Goal: Task Accomplishment & Management: Complete application form

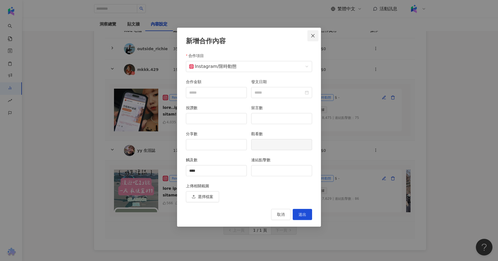
scroll to position [0, 145]
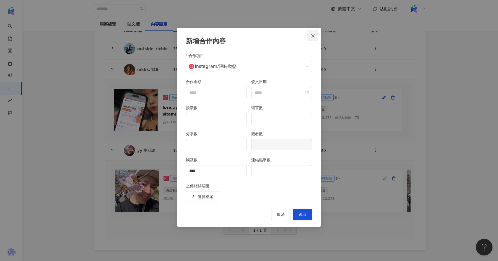
click at [312, 34] on icon "close" at bounding box center [313, 35] width 4 height 4
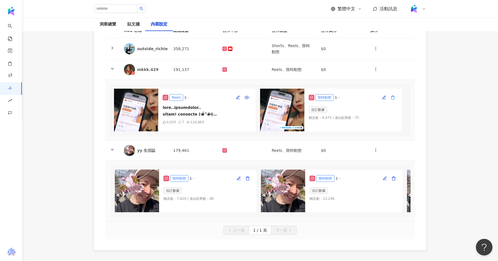
scroll to position [72, 0]
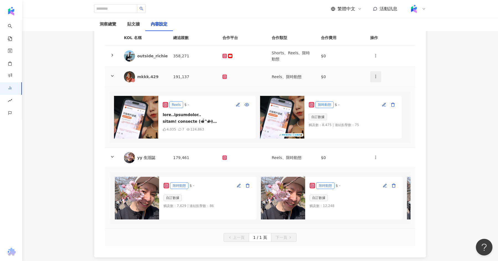
click at [377, 76] on icon "button" at bounding box center [375, 76] width 4 height 4
click at [382, 89] on div "新增內容" at bounding box center [386, 89] width 22 height 6
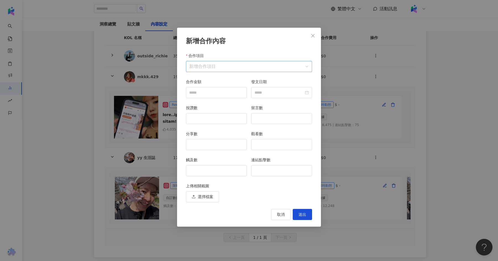
click at [257, 63] on input "合作項目" at bounding box center [248, 66] width 119 height 11
click at [220, 82] on li "Instagram" at bounding box center [205, 79] width 37 height 11
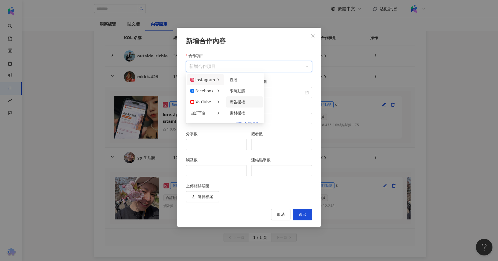
scroll to position [8, 0]
click at [247, 84] on div "限時動態" at bounding box center [245, 83] width 30 height 6
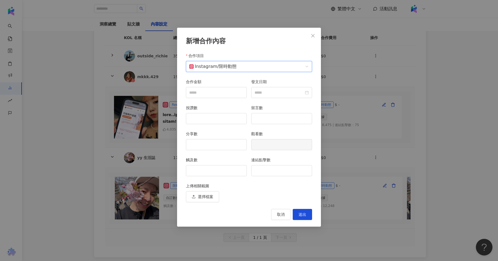
click at [348, 47] on div "新增合作內容 合作項目 ig__RC_CASCADER_SPLIT__story Instagram / 限時動態 合作項目 合作金額 發文日期 按讚數 留言…" at bounding box center [249, 130] width 498 height 261
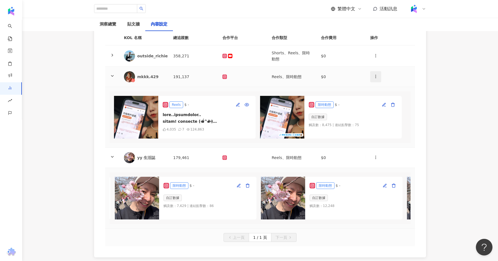
click at [374, 79] on button "button" at bounding box center [375, 76] width 11 height 11
click at [377, 92] on div "新增內容" at bounding box center [386, 89] width 22 height 6
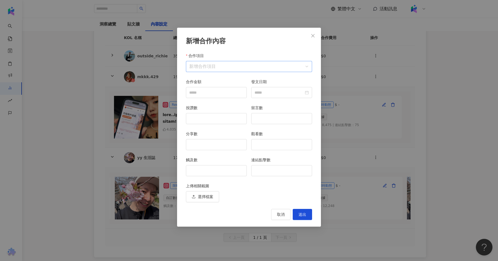
click at [276, 64] on input "合作項目" at bounding box center [248, 66] width 119 height 11
click at [210, 82] on div "Instagram" at bounding box center [202, 80] width 25 height 6
click at [248, 92] on div "限時動態" at bounding box center [245, 91] width 30 height 6
click at [200, 163] on div "觸及數" at bounding box center [216, 161] width 61 height 8
click at [202, 166] on input "觸及數" at bounding box center [216, 170] width 60 height 11
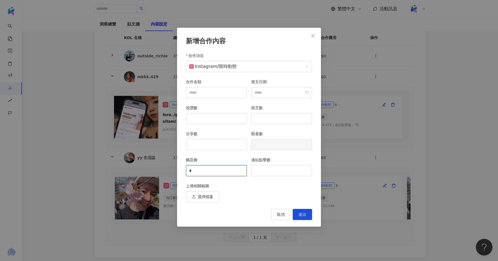
type input "*"
type input "****"
click at [268, 175] on div "連結點擊數" at bounding box center [281, 170] width 65 height 26
click at [267, 173] on input "連結點擊數" at bounding box center [281, 170] width 60 height 11
type input "**"
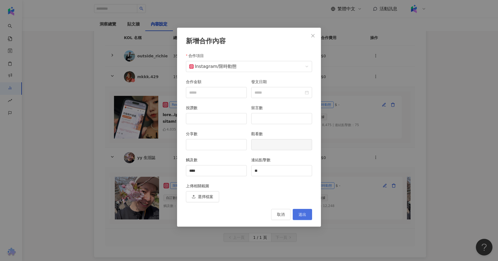
click at [304, 212] on span "送出" at bounding box center [302, 214] width 8 height 4
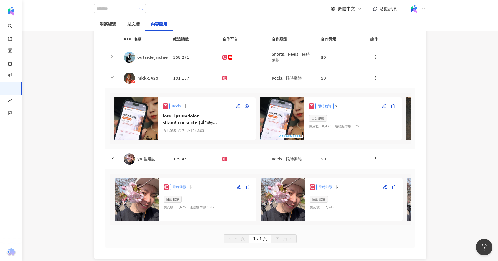
scroll to position [72, 0]
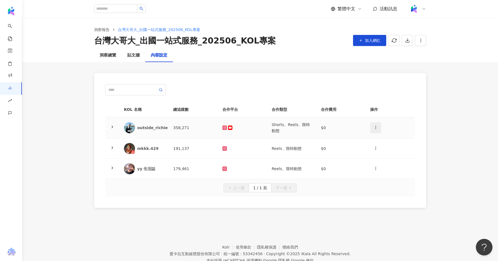
click at [375, 122] on button "button" at bounding box center [375, 127] width 11 height 11
click at [377, 142] on div "新增內容" at bounding box center [386, 140] width 22 height 6
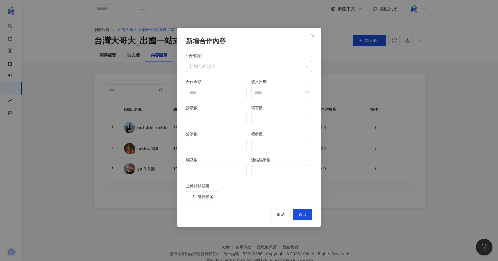
click at [241, 65] on input "合作項目" at bounding box center [248, 66] width 119 height 11
click at [216, 77] on icon at bounding box center [218, 79] width 4 height 4
click at [242, 90] on span "限時動態" at bounding box center [237, 91] width 15 height 4
click at [217, 166] on input "觸及數" at bounding box center [216, 170] width 60 height 11
type input "*****"
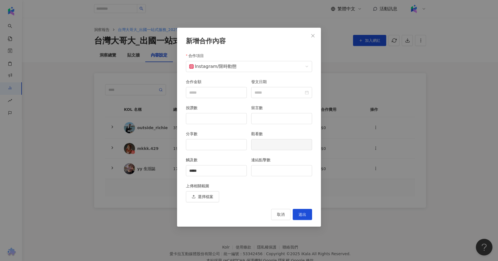
click at [285, 184] on div "上傳相關截圖" at bounding box center [249, 187] width 126 height 8
click at [274, 168] on input "連結點擊數" at bounding box center [281, 170] width 60 height 11
type input "***"
click at [305, 213] on span "送出" at bounding box center [302, 214] width 8 height 4
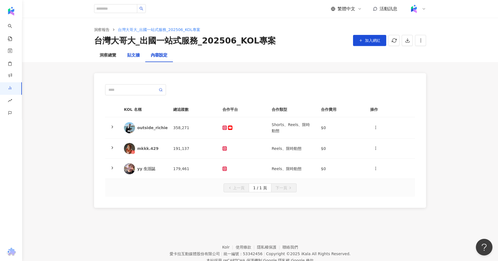
click at [134, 53] on div "貼文牆" at bounding box center [133, 55] width 12 height 7
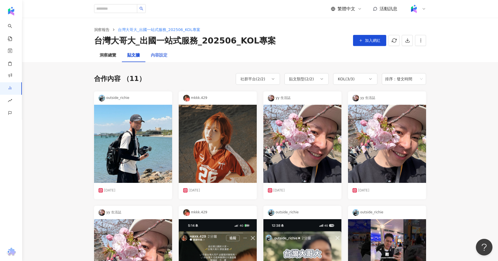
click at [158, 50] on div "內容設定" at bounding box center [159, 55] width 28 height 13
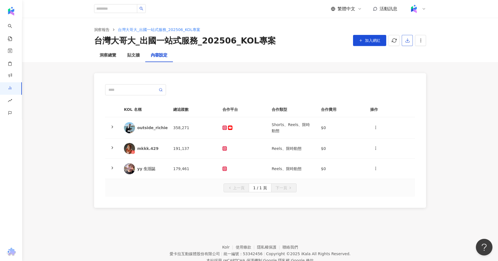
click at [406, 40] on polyline "button" at bounding box center [407, 40] width 2 height 1
click at [413, 66] on span "匯出 Excel" at bounding box center [415, 65] width 19 height 6
